Goal: Information Seeking & Learning: Learn about a topic

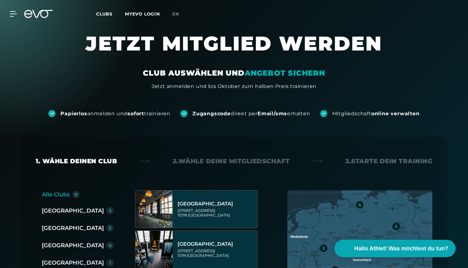
click at [103, 14] on span "Clubs" at bounding box center [104, 14] width 16 height 6
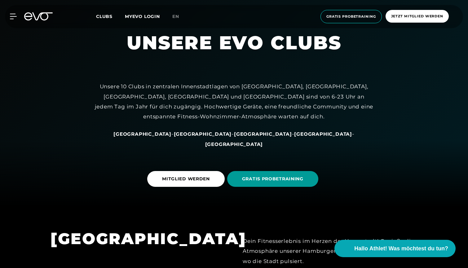
scroll to position [61, 0]
click at [161, 137] on span "[GEOGRAPHIC_DATA]" at bounding box center [142, 134] width 58 height 6
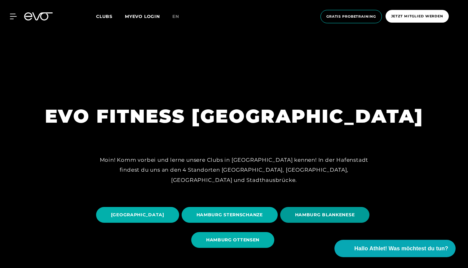
click at [280, 223] on span "HAMBURG BLANKENESE" at bounding box center [325, 215] width 90 height 16
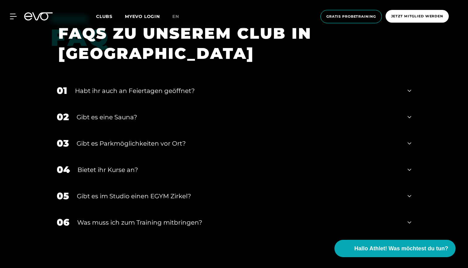
scroll to position [2117, 0]
click at [410, 87] on icon at bounding box center [409, 90] width 4 height 7
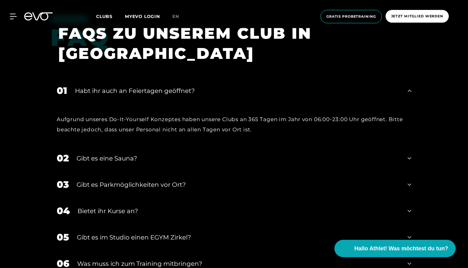
click at [407, 155] on icon at bounding box center [409, 158] width 4 height 7
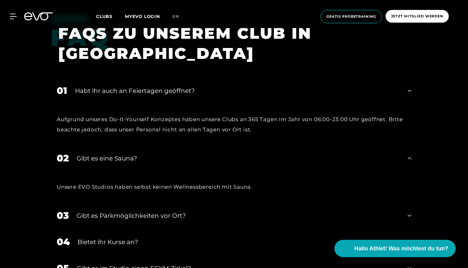
click at [408, 212] on icon at bounding box center [409, 215] width 4 height 7
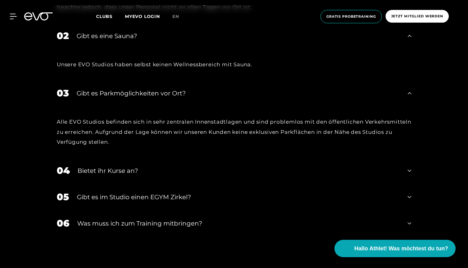
scroll to position [2247, 0]
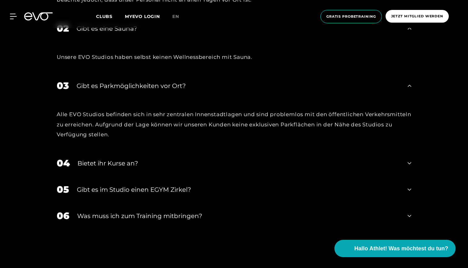
click at [407, 159] on icon at bounding box center [409, 162] width 4 height 7
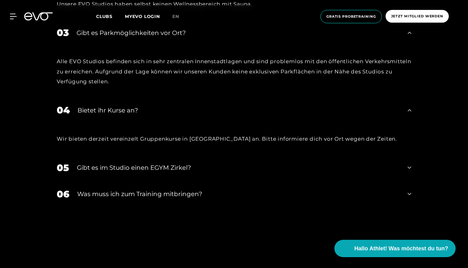
scroll to position [2303, 0]
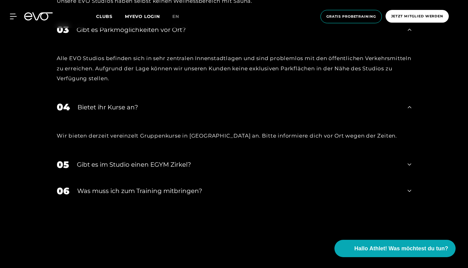
click at [407, 161] on icon at bounding box center [409, 164] width 4 height 7
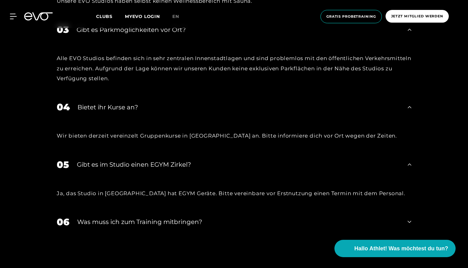
click at [415, 213] on div "06 Was muss ich zum Training mitbringen?" at bounding box center [233, 222] width 367 height 26
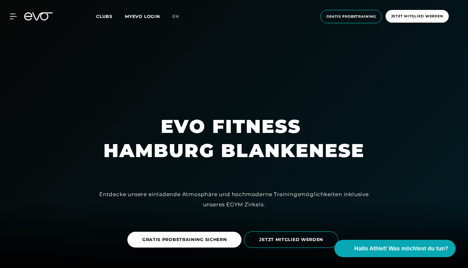
scroll to position [0, 0]
